Goal: Information Seeking & Learning: Get advice/opinions

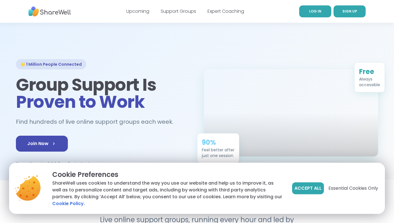
click at [316, 10] on span "LOG IN" at bounding box center [315, 11] width 12 height 5
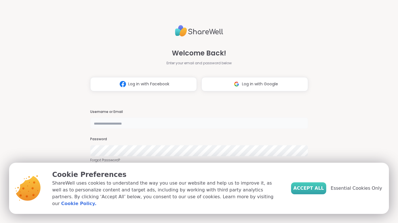
type input "**********"
drag, startPoint x: 309, startPoint y: 191, endPoint x: 274, endPoint y: 183, distance: 35.6
click at [309, 191] on span "Accept All" at bounding box center [308, 188] width 31 height 7
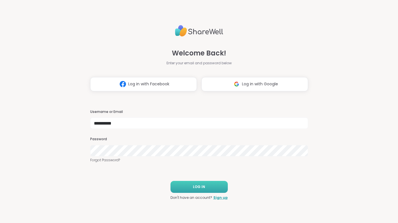
click at [194, 190] on button "LOG IN" at bounding box center [199, 187] width 57 height 12
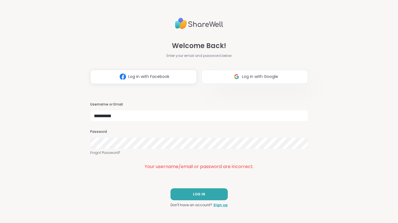
click at [233, 76] on img at bounding box center [236, 76] width 11 height 11
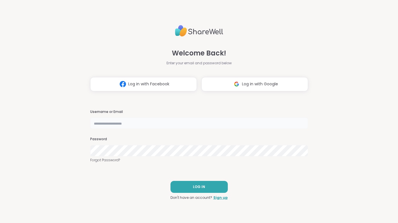
type input "**********"
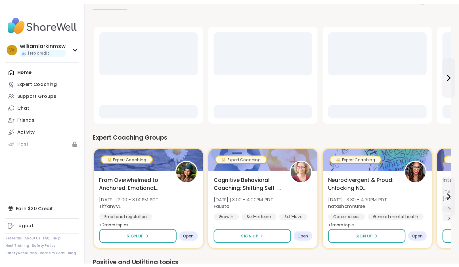
scroll to position [57, 0]
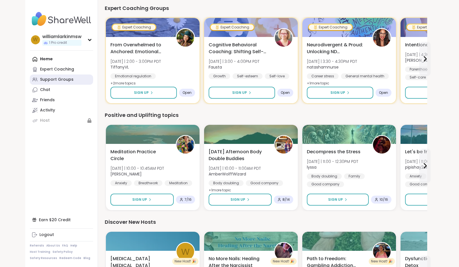
click at [57, 78] on div "Support Groups" at bounding box center [56, 80] width 33 height 6
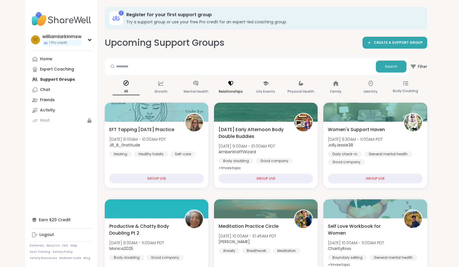
click at [222, 83] on div "Relationships" at bounding box center [230, 87] width 27 height 21
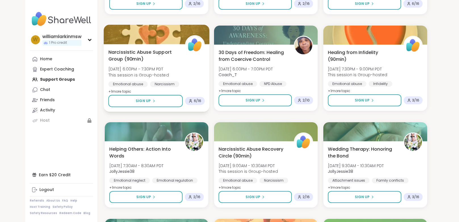
scroll to position [284, 0]
